Goal: Task Accomplishment & Management: Complete application form

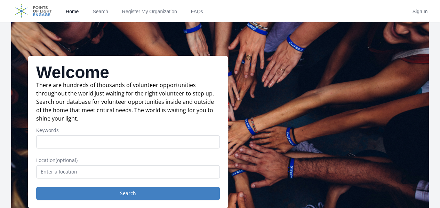
click at [422, 12] on link "Sign In" at bounding box center [420, 11] width 18 height 22
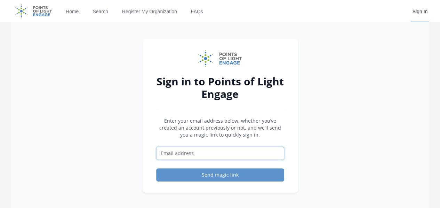
click at [237, 157] on input "Email address" at bounding box center [220, 152] width 128 height 13
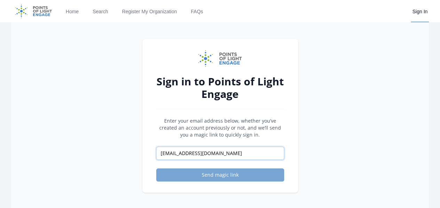
type input "[EMAIL_ADDRESS][DOMAIN_NAME]"
click at [249, 178] on button "Send magic link" at bounding box center [220, 174] width 128 height 13
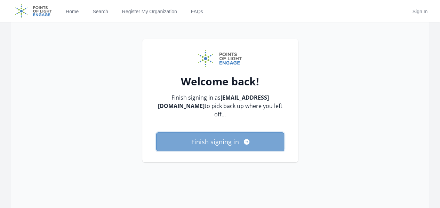
click at [232, 142] on button "Finish signing in" at bounding box center [220, 141] width 128 height 19
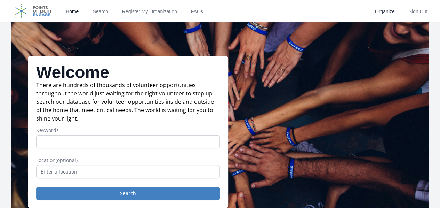
click at [387, 9] on link "Organize" at bounding box center [385, 11] width 23 height 22
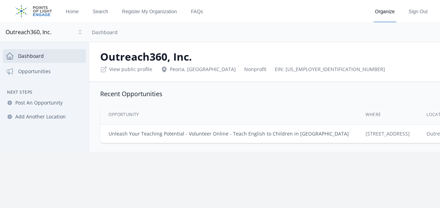
click at [245, 135] on link "Unleash Your Teaching Potential - Volunteer Online - Teach English to Children …" at bounding box center [229, 133] width 240 height 7
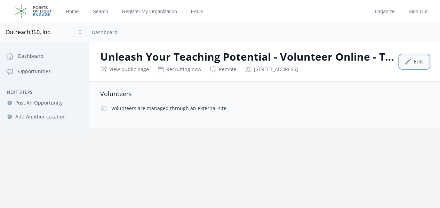
click at [404, 59] on icon at bounding box center [407, 61] width 7 height 7
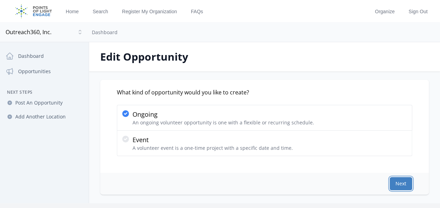
click at [390, 184] on button "Next" at bounding box center [401, 183] width 23 height 13
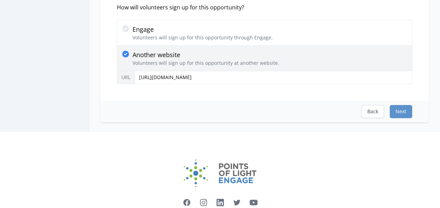
scroll to position [162, 0]
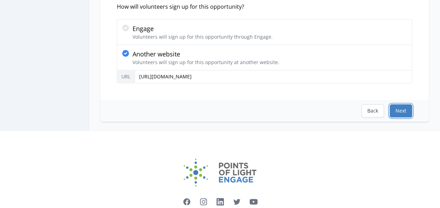
click at [390, 111] on button "Next" at bounding box center [401, 110] width 23 height 13
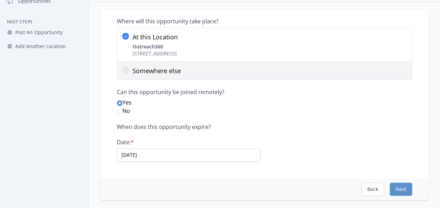
scroll to position [81, 0]
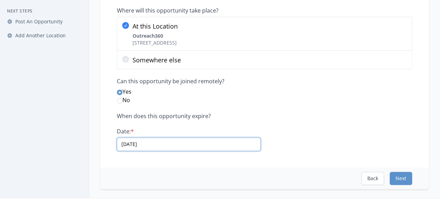
click at [229, 145] on input "12/16/2030" at bounding box center [189, 143] width 144 height 13
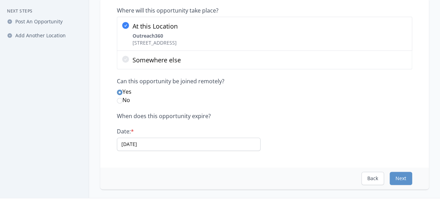
click at [316, 144] on div "When does this opportunity expire? Date: * 12/16/2030" at bounding box center [264, 131] width 295 height 38
click at [392, 178] on button "Next" at bounding box center [401, 177] width 23 height 13
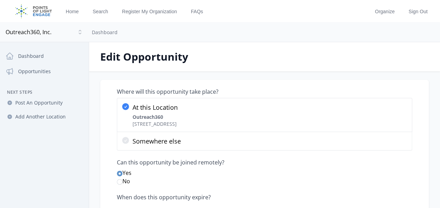
select select "Minimum Age 18"
select select "Good for Seniors"
select select "Technology"
select select "Children & Youth"
select select "Education"
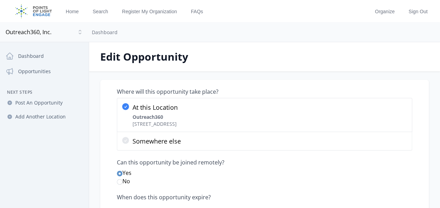
select select "Mentoring"
select select "Quality Education"
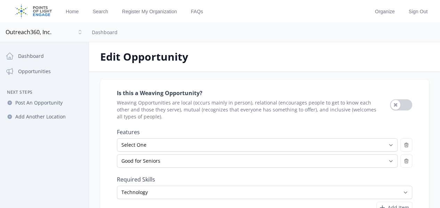
scroll to position [81, 0]
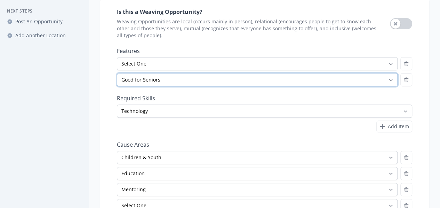
click at [200, 79] on select "Select One All Ages Court-Ordered Eligible Good for Families Good for Groups Go…" at bounding box center [257, 79] width 281 height 13
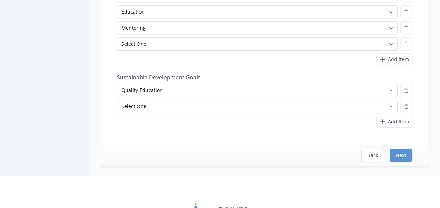
scroll to position [244, 0]
click at [392, 153] on button "Next" at bounding box center [401, 153] width 23 height 13
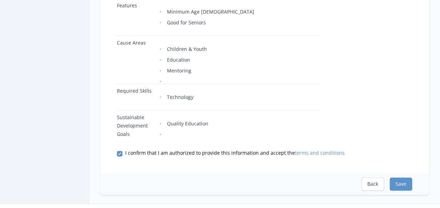
scroll to position [325, 0]
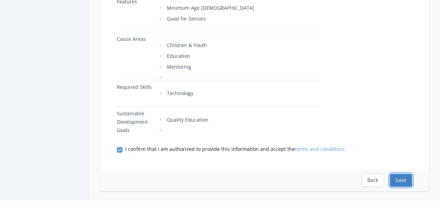
click at [390, 173] on button "Save" at bounding box center [401, 179] width 23 height 13
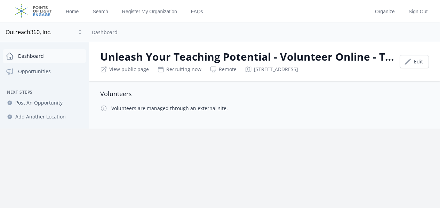
click at [34, 57] on link "Dashboard" at bounding box center [44, 56] width 83 height 14
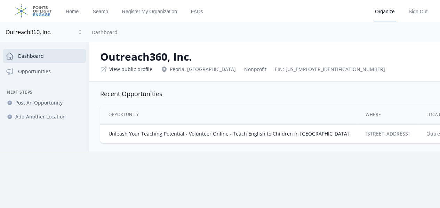
click at [145, 69] on link "View public profile" at bounding box center [130, 69] width 43 height 7
click at [51, 72] on link "Opportunities" at bounding box center [44, 71] width 83 height 14
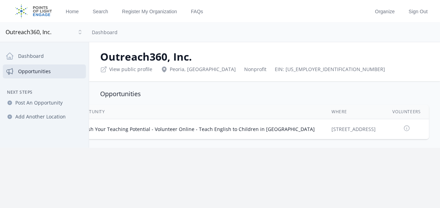
scroll to position [0, 49]
click at [215, 128] on link "Unleash Your Teaching Potential - Volunteer Online - Teach English to Children …" at bounding box center [194, 129] width 240 height 7
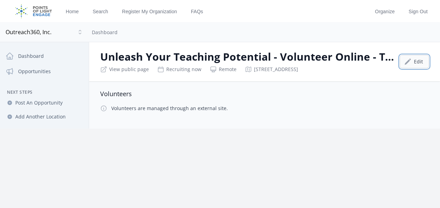
click at [406, 59] on link "Edit" at bounding box center [414, 61] width 29 height 13
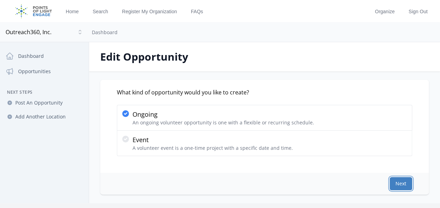
click at [390, 181] on button "Next" at bounding box center [401, 183] width 23 height 13
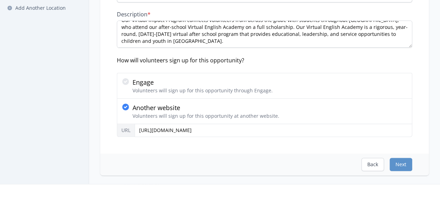
scroll to position [162, 0]
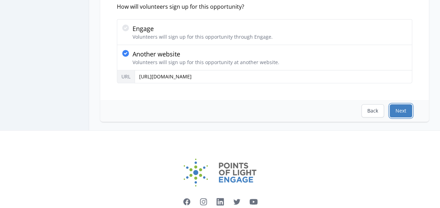
click at [390, 107] on button "Next" at bounding box center [401, 110] width 23 height 13
click at [392, 109] on button "Next" at bounding box center [401, 110] width 23 height 13
click at [390, 108] on button "Next" at bounding box center [401, 110] width 23 height 13
click at [390, 110] on button "Next" at bounding box center [401, 110] width 23 height 13
click at [390, 109] on button "Next" at bounding box center [401, 110] width 23 height 13
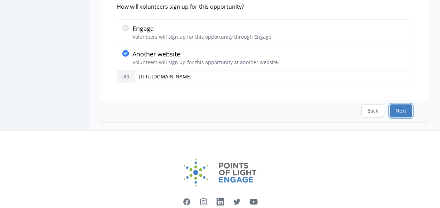
click at [390, 109] on button "Next" at bounding box center [401, 110] width 23 height 13
click at [390, 110] on button "Next" at bounding box center [401, 110] width 23 height 13
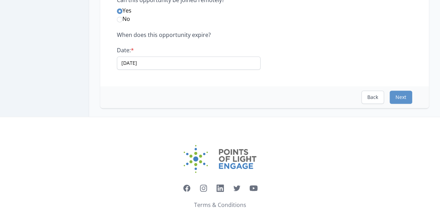
scroll to position [0, 0]
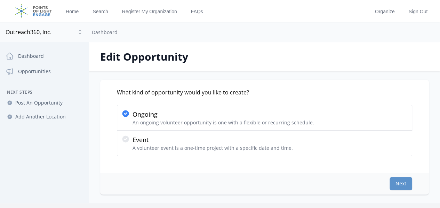
click at [389, 171] on div "What kind of opportunity would you like to create? Ongoing An ongoing volunteer…" at bounding box center [264, 126] width 329 height 93
click at [234, 202] on div "Home Search Register My Organization FAQs Organize" at bounding box center [220, 104] width 440 height 208
click at [390, 178] on button "Next" at bounding box center [401, 183] width 23 height 13
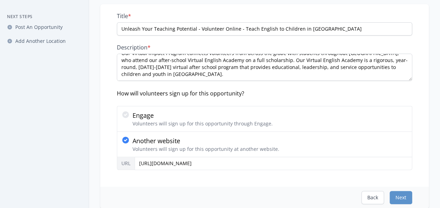
scroll to position [81, 0]
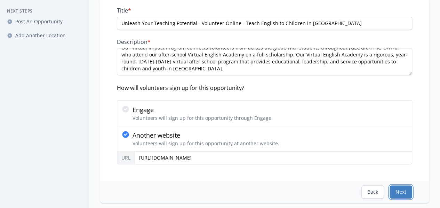
click at [390, 185] on button "Next" at bounding box center [401, 191] width 23 height 13
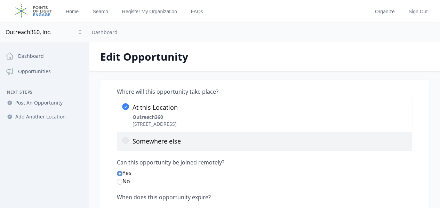
click at [129, 139] on icon at bounding box center [125, 140] width 7 height 7
click at [0, 0] on input "Somewhere else" at bounding box center [0, 0] width 0 height 0
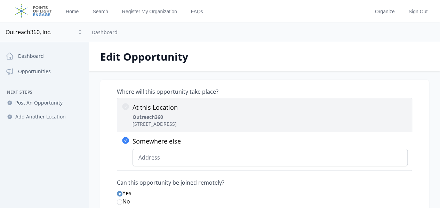
click at [130, 104] on icon at bounding box center [125, 106] width 8 height 8
click at [0, 0] on input "At this Location Outreach360 7954 W Fetlock Trail, Peoria, AZ 85383" at bounding box center [0, 0] width 0 height 0
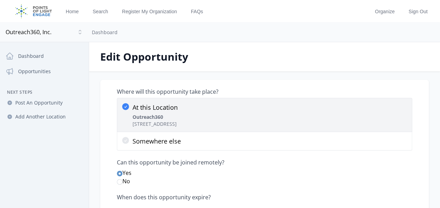
click at [129, 104] on icon at bounding box center [125, 106] width 7 height 7
click at [0, 0] on input "At this Location Outreach360 7954 W Fetlock Trail, Peoria, AZ 85383" at bounding box center [0, 0] width 0 height 0
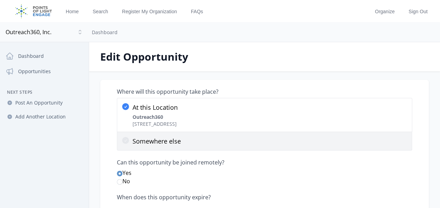
click at [129, 141] on icon at bounding box center [125, 140] width 7 height 7
click at [0, 0] on input "Somewhere else" at bounding box center [0, 0] width 0 height 0
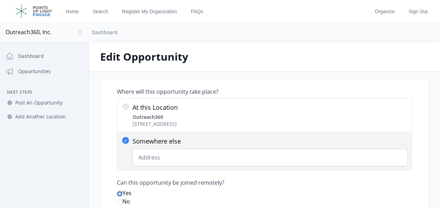
click at [130, 138] on icon at bounding box center [125, 140] width 8 height 8
click at [0, 0] on input "Somewhere else 7954 W Fetlock Trail, Peoria, AZ 85383 Change Predictions" at bounding box center [0, 0] width 0 height 0
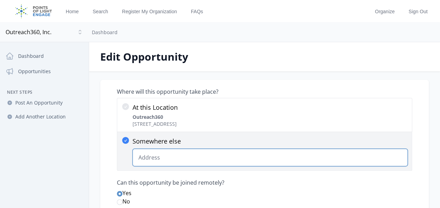
click at [193, 157] on input "Somewhere else 7954 W Fetlock Trail, Peoria, AZ 85383 Change Predictions" at bounding box center [270, 157] width 275 height 17
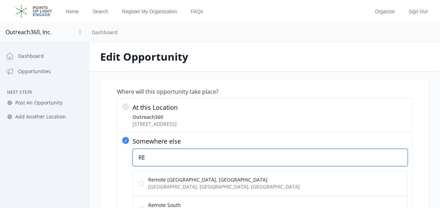
type input "R"
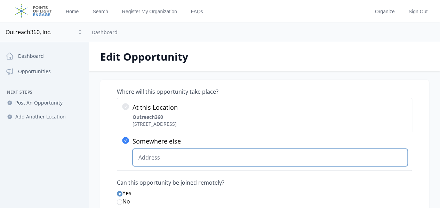
scroll to position [81, 0]
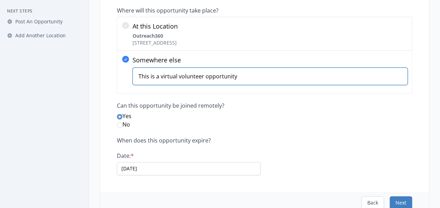
type input "This is a virtual volunteer opportunity"
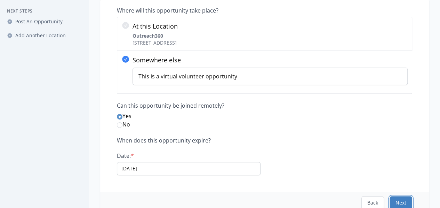
click at [396, 197] on button "Next" at bounding box center [401, 202] width 23 height 13
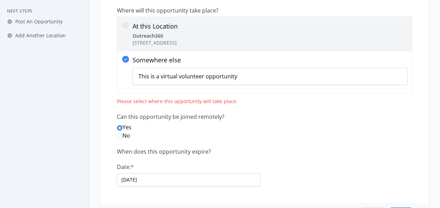
click at [129, 24] on icon at bounding box center [125, 25] width 7 height 7
click at [0, 0] on input "At this Location Outreach360 7954 W Fetlock Trail, Peoria, AZ 85383" at bounding box center [0, 0] width 0 height 0
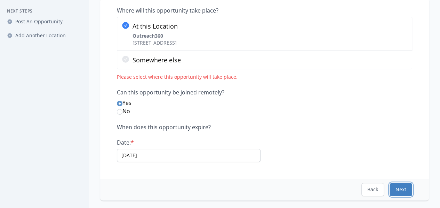
click at [390, 189] on button "Next" at bounding box center [401, 189] width 23 height 13
select select "Minimum Age 18"
select select "Good for Seniors"
select select "Technology"
select select "Children & Youth"
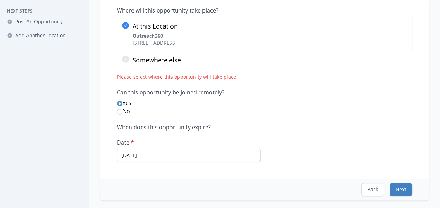
select select "Education"
select select "Mentoring"
select select "Quality Education"
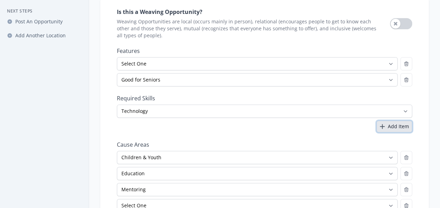
click at [388, 125] on span "Add Item" at bounding box center [398, 126] width 21 height 7
select select
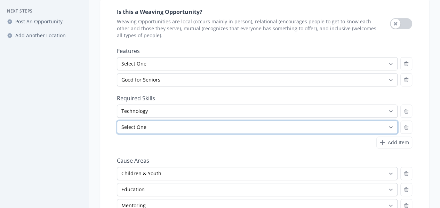
click at [191, 128] on select "Select One Accounting Advocacy Administrative Arts Board Service Business Skill…" at bounding box center [257, 126] width 281 height 13
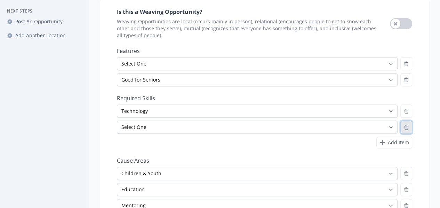
click at [400, 129] on button "button" at bounding box center [406, 126] width 12 height 13
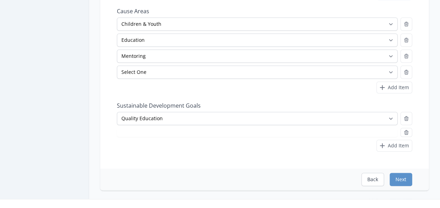
scroll to position [322, 0]
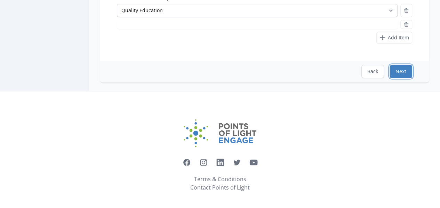
click at [390, 67] on button "Next" at bounding box center [401, 71] width 23 height 13
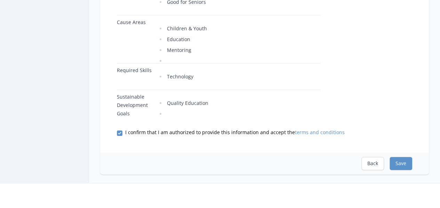
scroll to position [344, 0]
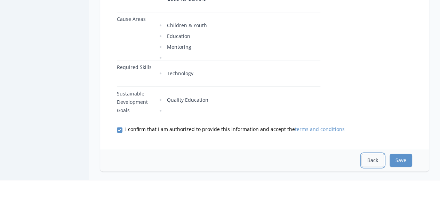
click at [361, 153] on button "Back" at bounding box center [372, 159] width 23 height 13
select select "Minimum Age 18"
select select "Good for Seniors"
select select "Technology"
select select "Children & Youth"
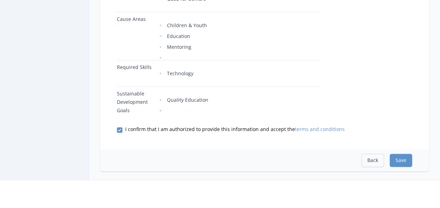
select select "Education"
select select "Mentoring"
select select "Quality Education"
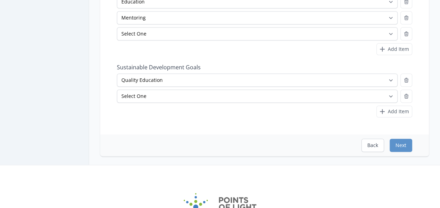
scroll to position [326, 0]
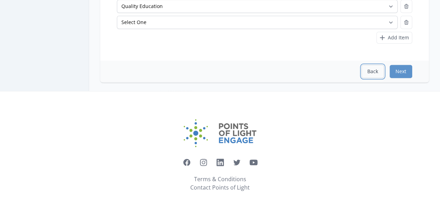
click at [361, 69] on button "Back" at bounding box center [372, 71] width 23 height 13
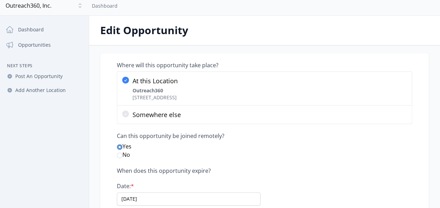
scroll to position [0, 0]
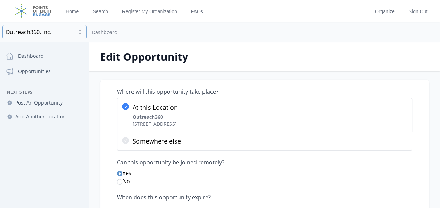
click at [43, 32] on span "Outreach360, Inc." at bounding box center [41, 32] width 70 height 8
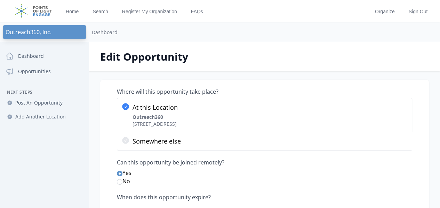
click at [26, 32] on span "Outreach360, Inc." at bounding box center [45, 32] width 78 height 8
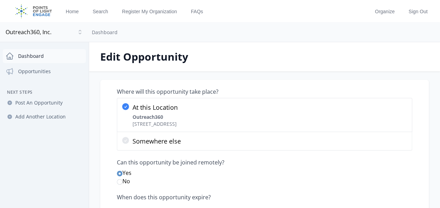
click at [51, 57] on link "Dashboard" at bounding box center [44, 56] width 83 height 14
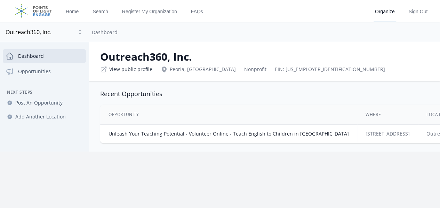
click at [149, 71] on link "View public profile" at bounding box center [130, 69] width 43 height 7
click at [186, 128] on td "Unleash Your Teaching Potential - Volunteer Online - Teach English to Children …" at bounding box center [228, 134] width 257 height 18
click at [180, 130] on link "Unleash Your Teaching Potential - Volunteer Online - Teach English to Children …" at bounding box center [229, 133] width 240 height 7
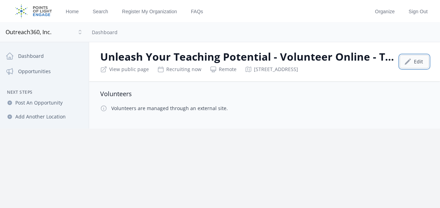
click at [406, 62] on link "Edit" at bounding box center [414, 61] width 29 height 13
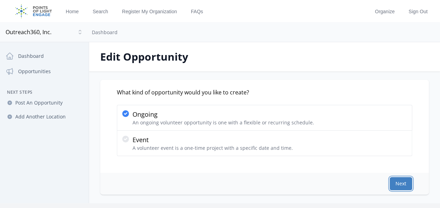
click at [390, 185] on button "Next" at bounding box center [401, 183] width 23 height 13
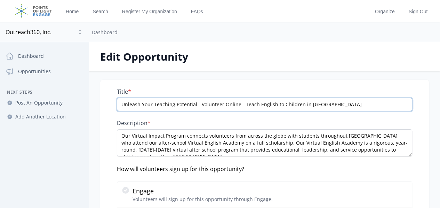
drag, startPoint x: 248, startPoint y: 103, endPoint x: 95, endPoint y: 93, distance: 153.1
click at [95, 93] on div "Close dialog Outreach360, Inc. Outreach360, Inc. Dashboard Opportunities Next S…" at bounding box center [220, 167] width 440 height 250
click at [209, 102] on input "Unleash Your Teaching Potential - Volunteer Online - Teach English to Children …" at bounding box center [264, 104] width 295 height 13
drag, startPoint x: 206, startPoint y: 102, endPoint x: 0, endPoint y: 54, distance: 211.5
click at [0, 57] on div "Open sidebar Outreach360, Inc. Outreach360, Inc. Dashboard Close dialog Outreac…" at bounding box center [220, 157] width 440 height 270
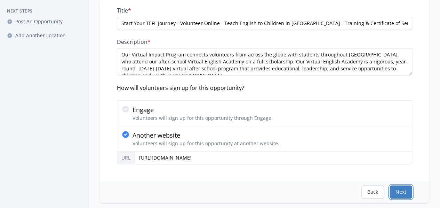
click at [391, 190] on button "Next" at bounding box center [401, 191] width 23 height 13
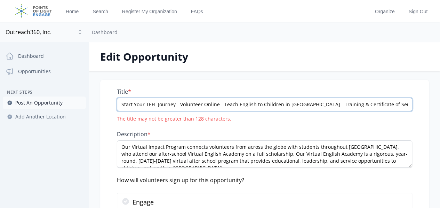
drag, startPoint x: 190, startPoint y: 107, endPoint x: 70, endPoint y: 102, distance: 119.8
click at [70, 102] on div "Close dialog Outreach360, Inc. Outreach360, Inc. Dashboard Opportunities Next S…" at bounding box center [220, 172] width 440 height 261
type input "Volunteer Online - Teach English to Children in [GEOGRAPHIC_DATA] - Training & …"
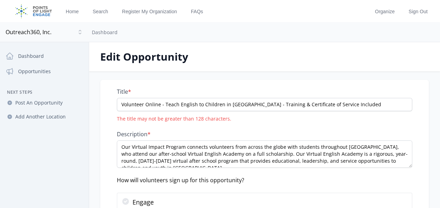
click at [377, 97] on div "Title * Volunteer Online - Teach English to Children in Latin America - Trainin…" at bounding box center [264, 105] width 295 height 34
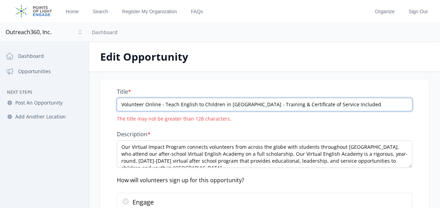
click at [373, 105] on input "Volunteer Online - Teach English to Children in [GEOGRAPHIC_DATA] - Training & …" at bounding box center [264, 104] width 295 height 13
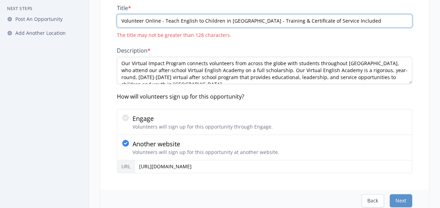
scroll to position [162, 0]
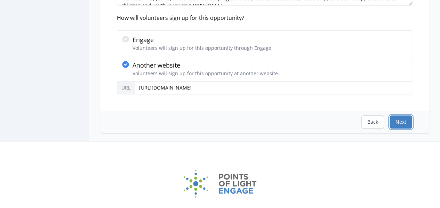
click at [391, 121] on button "Next" at bounding box center [401, 121] width 23 height 13
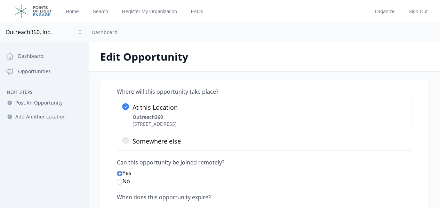
scroll to position [81, 0]
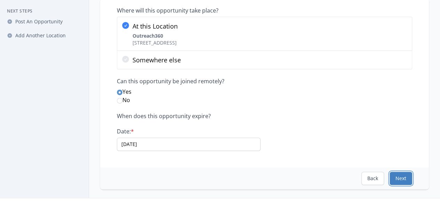
click at [390, 182] on button "Next" at bounding box center [401, 177] width 23 height 13
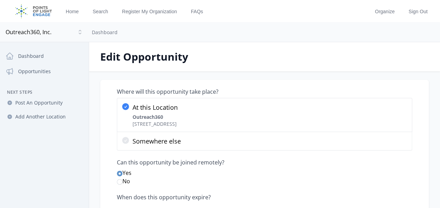
select select "Minimum Age 18"
select select "Good for Seniors"
select select "Technology"
select select "Children & Youth"
select select "Education"
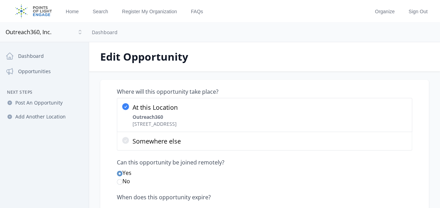
select select "Mentoring"
select select "Quality Education"
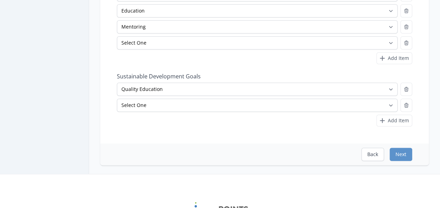
scroll to position [162, 0]
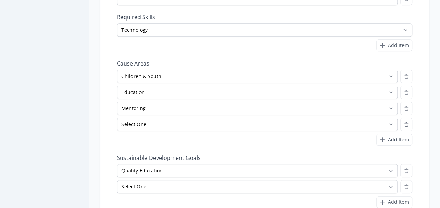
click at [359, 176] on div "Select One No Poverty Zero Hunger Good Health and Well-Being Quality Education …" at bounding box center [264, 186] width 295 height 44
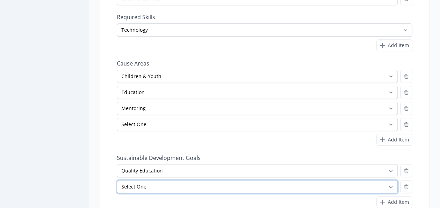
click at [352, 182] on select "Select One No Poverty Zero Hunger Good Health and Well-Being Quality Education …" at bounding box center [257, 186] width 281 height 13
select select "Decent Work and Economic Growth"
click at [128, 180] on select "Select One No Poverty Zero Hunger Good Health and Well-Being Quality Education …" at bounding box center [257, 186] width 281 height 13
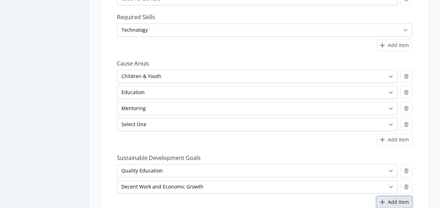
click at [376, 203] on button "Add Item" at bounding box center [394, 202] width 36 height 12
select select
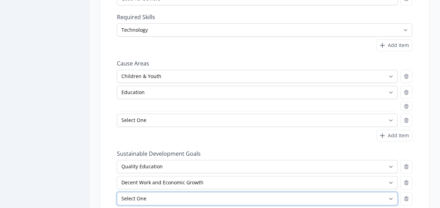
click at [176, 197] on select "Select One No Poverty Zero Hunger Good Health and Well-Being Quality Education …" at bounding box center [257, 198] width 281 height 13
select select "Gender Equality"
click at [128, 192] on select "Select One No Poverty Zero Hunger Good Health and Well-Being Quality Education …" at bounding box center [257, 198] width 281 height 13
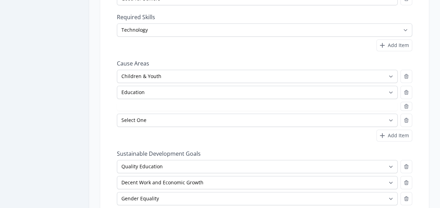
select select "Mentoring"
select select "Gender Equality"
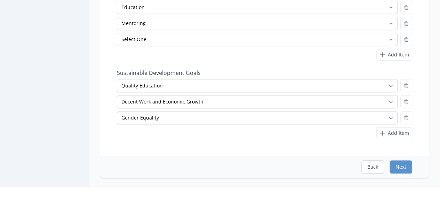
scroll to position [325, 0]
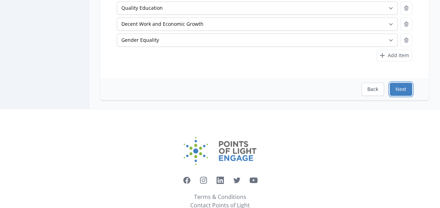
click at [390, 88] on button "Next" at bounding box center [401, 88] width 23 height 13
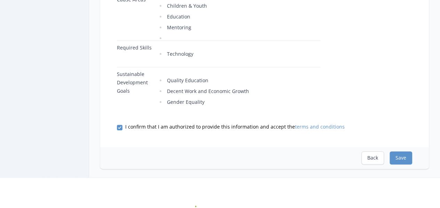
scroll to position [443, 0]
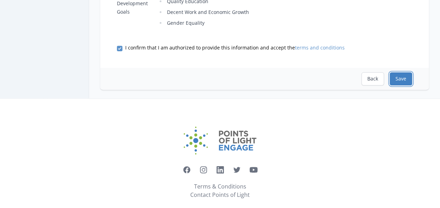
click at [390, 72] on button "Save" at bounding box center [401, 78] width 23 height 13
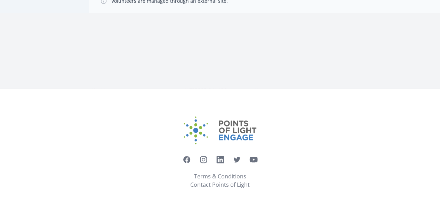
scroll to position [39, 0]
